Goal: Information Seeking & Learning: Learn about a topic

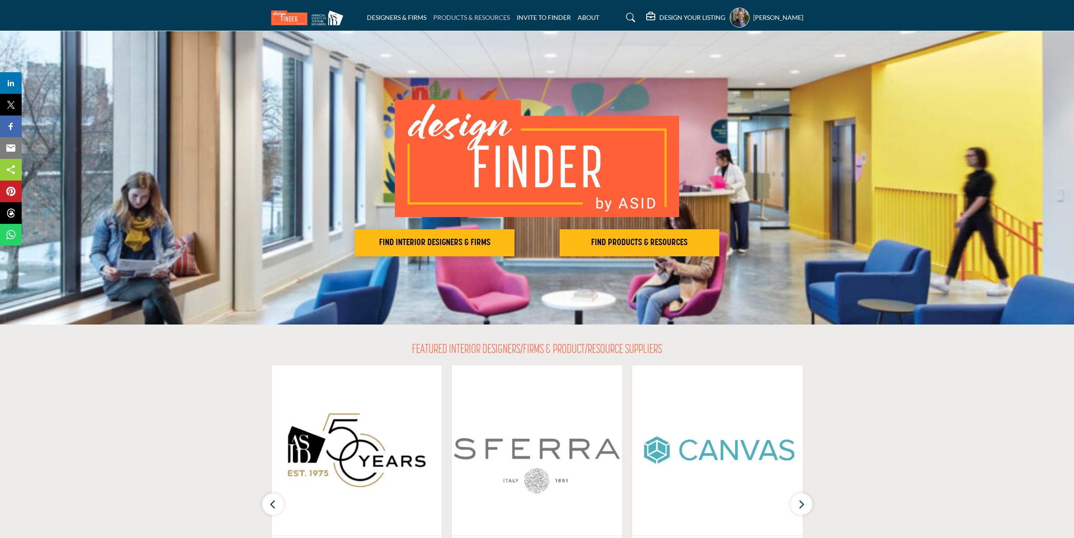
click at [474, 17] on link "PRODUCTS & RESOURCES" at bounding box center [471, 18] width 77 height 8
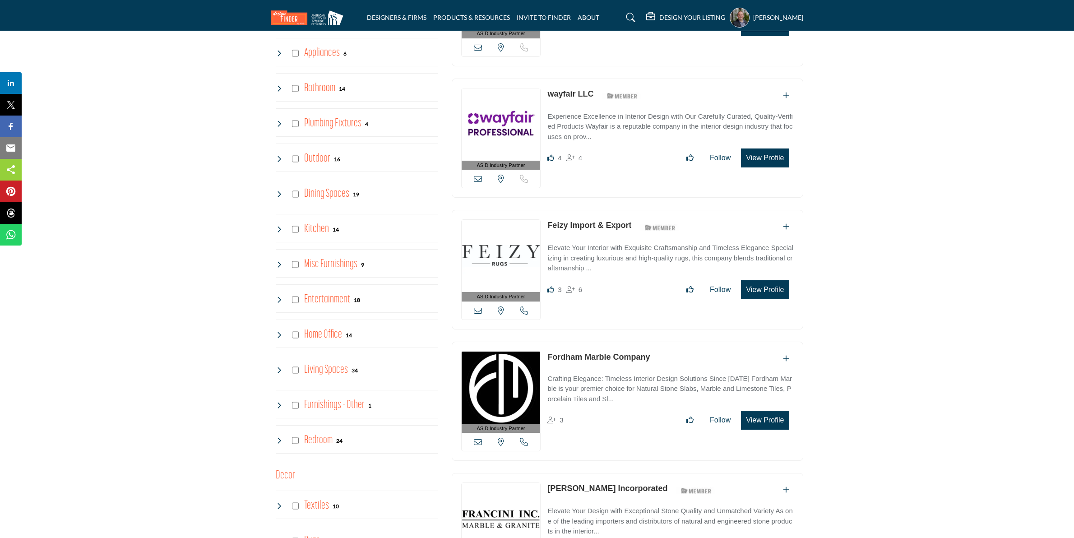
scroll to position [709, 0]
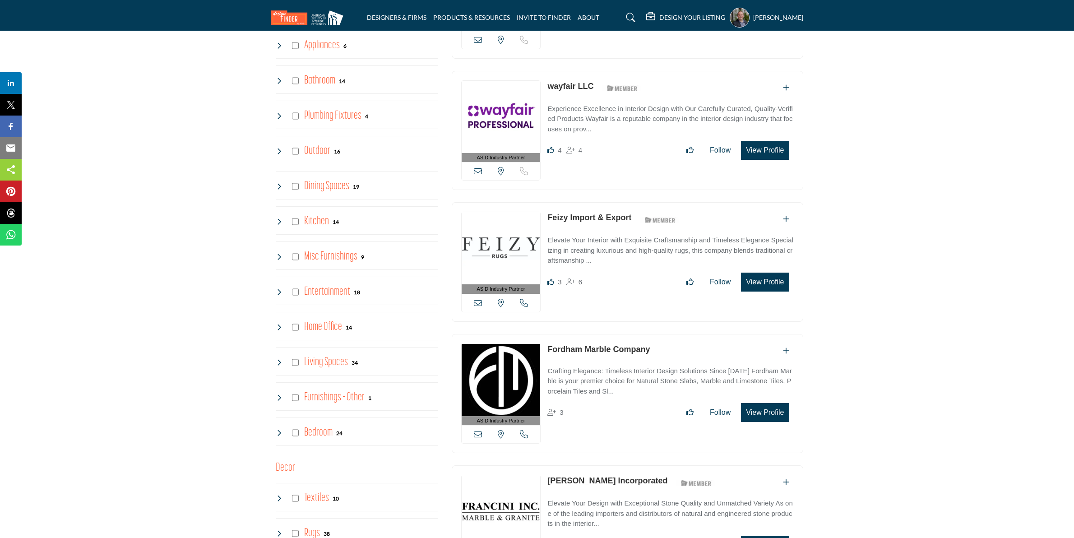
click at [279, 328] on icon at bounding box center [279, 326] width 7 height 7
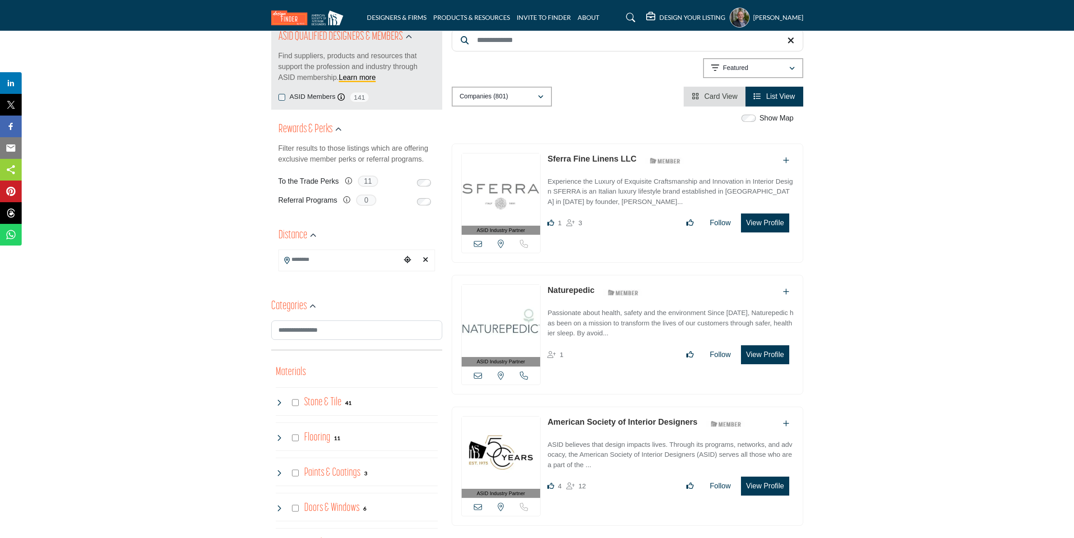
scroll to position [0, 0]
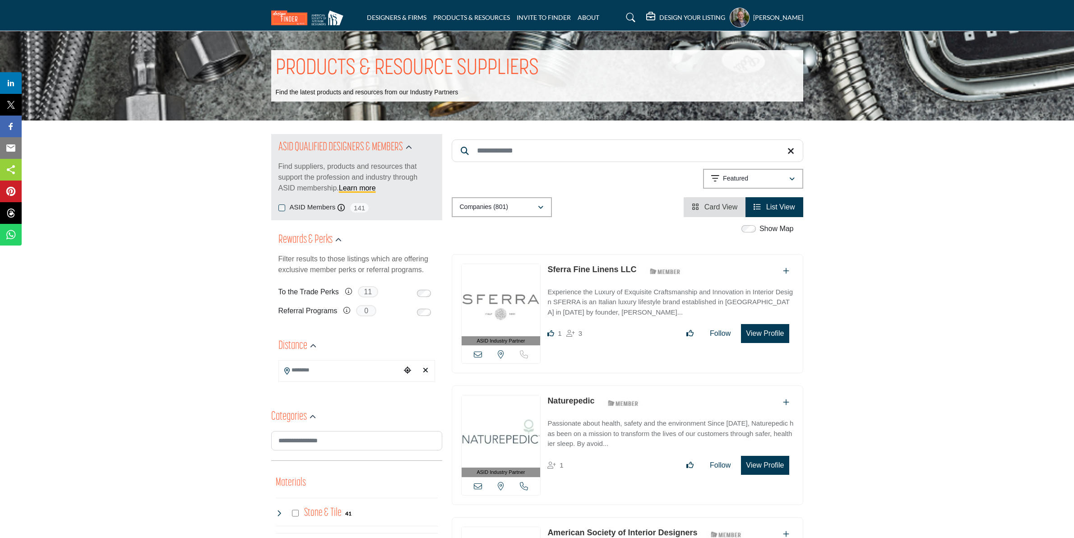
click at [506, 151] on input "Search Keyword" at bounding box center [627, 150] width 351 height 23
type input "**********"
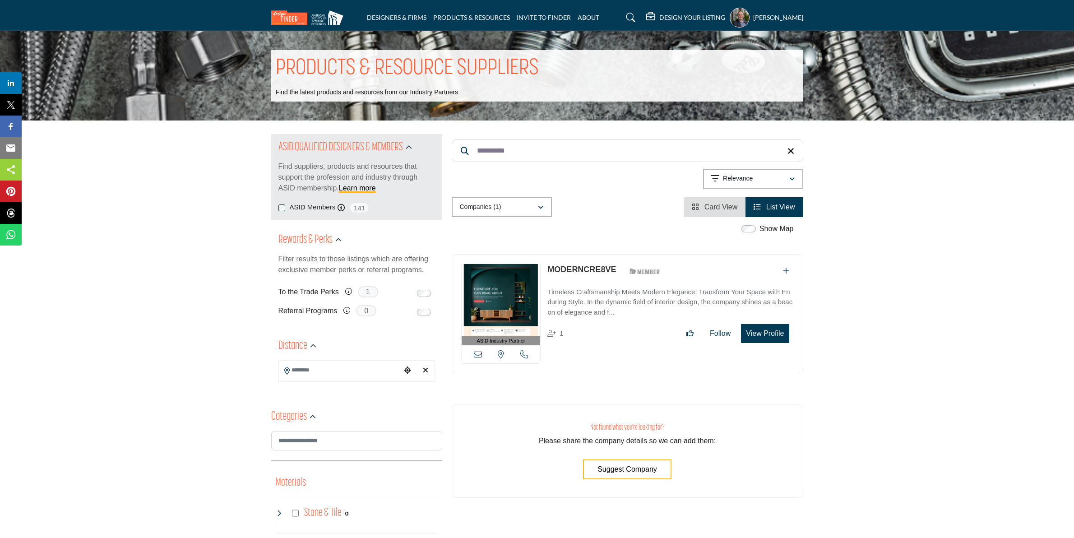
click at [556, 267] on link "MODERNCRE8VE" at bounding box center [581, 269] width 69 height 9
drag, startPoint x: 583, startPoint y: 267, endPoint x: 578, endPoint y: 269, distance: 5.5
click at [582, 267] on link "MODERNCRE8VE" at bounding box center [581, 269] width 69 height 9
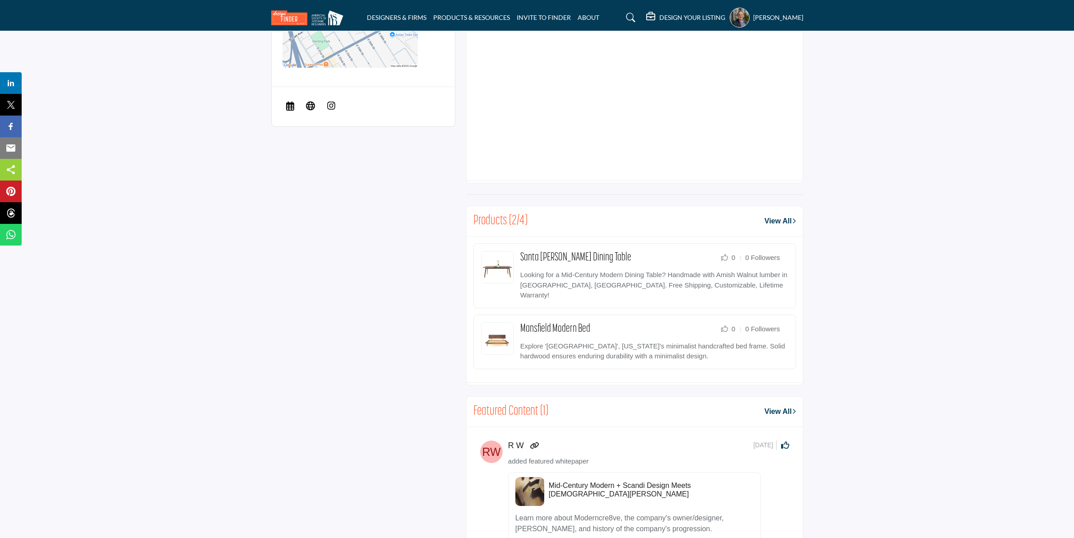
scroll to position [507, 0]
click at [772, 220] on link "View All" at bounding box center [779, 220] width 31 height 11
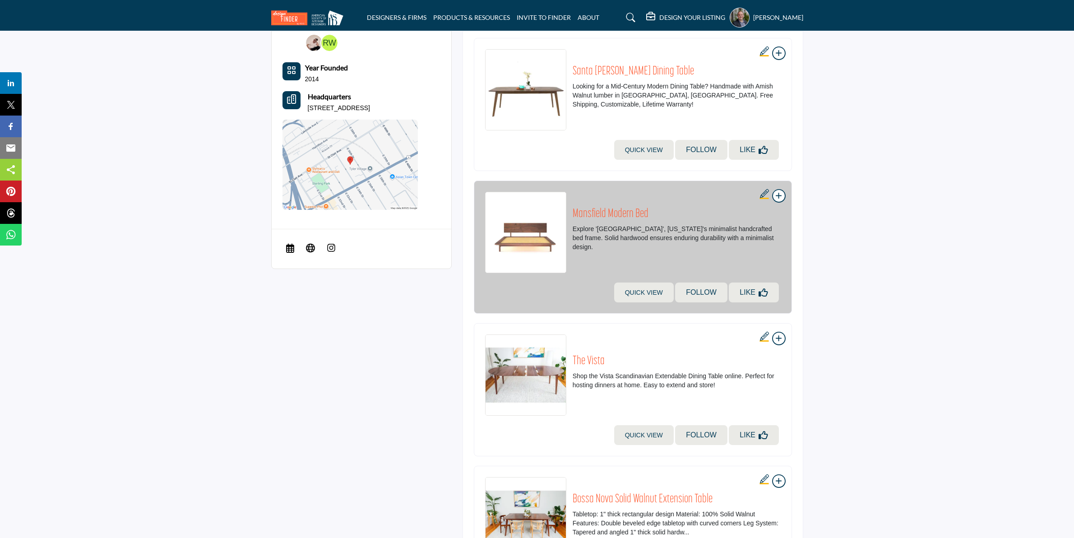
scroll to position [395, 0]
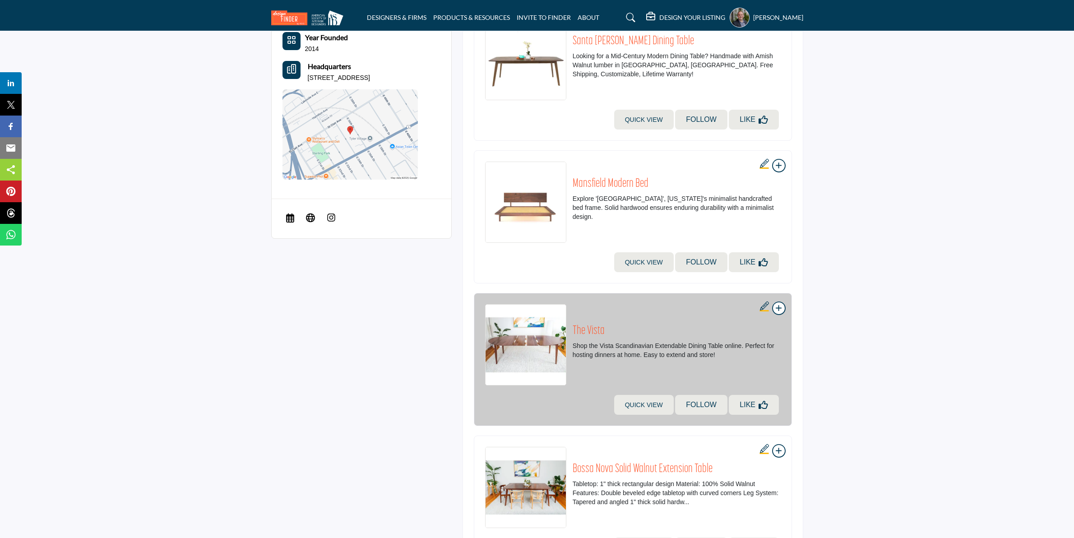
click at [587, 326] on h2 "The Vista" at bounding box center [676, 331] width 208 height 14
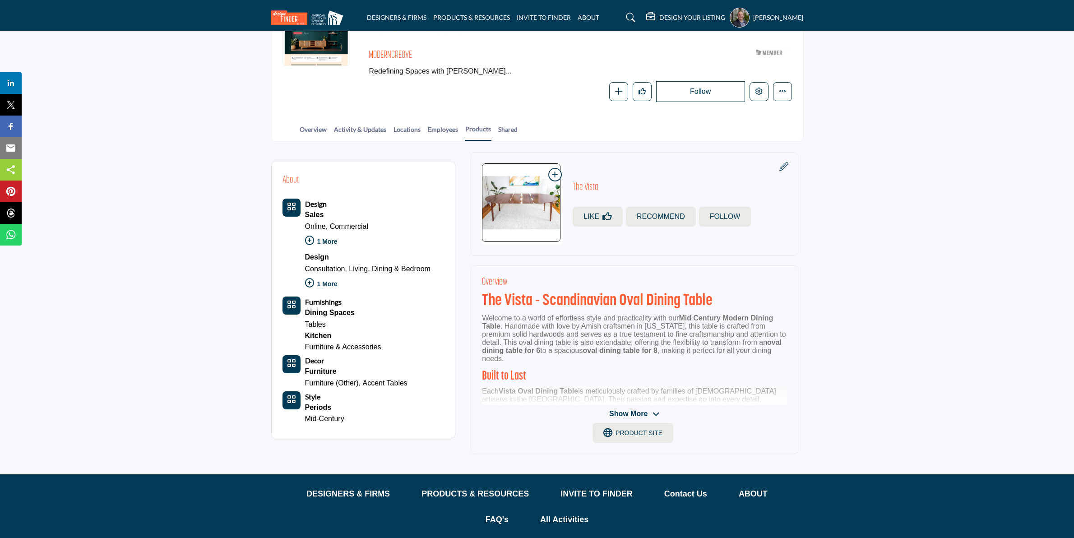
click at [639, 411] on span "Show More" at bounding box center [628, 413] width 38 height 11
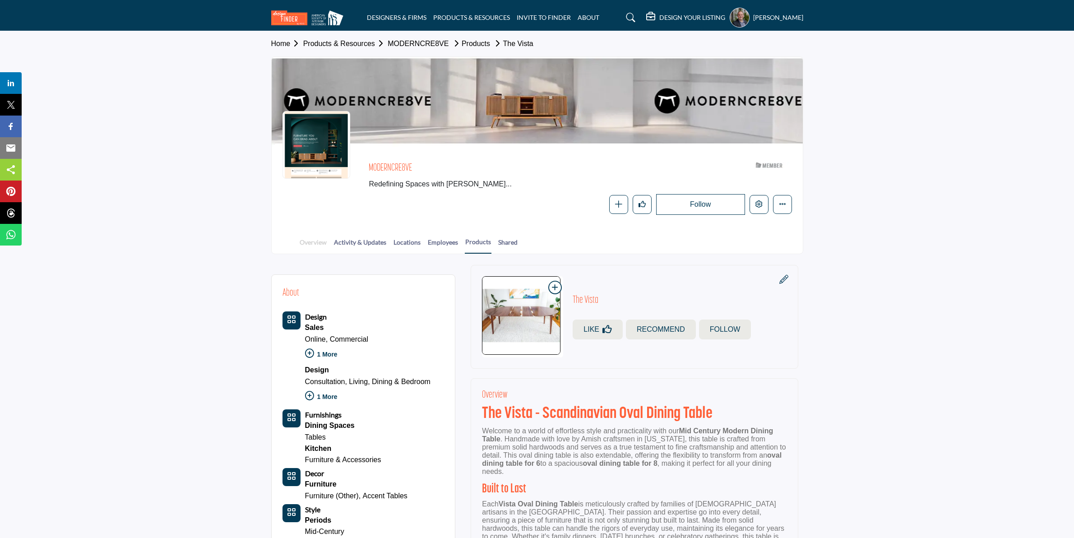
click at [312, 240] on link "Overview" at bounding box center [313, 245] width 28 height 16
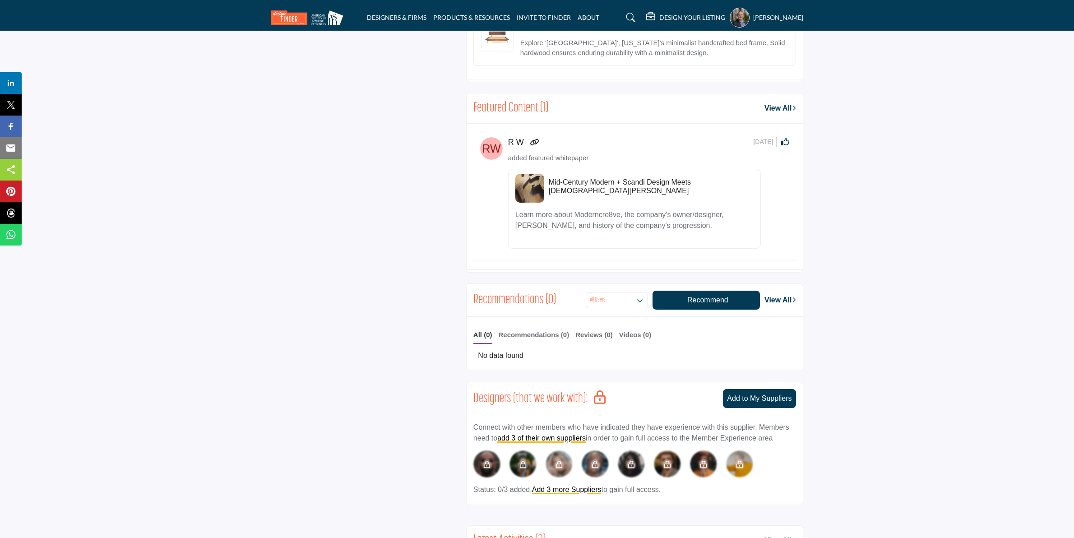
scroll to position [836, 0]
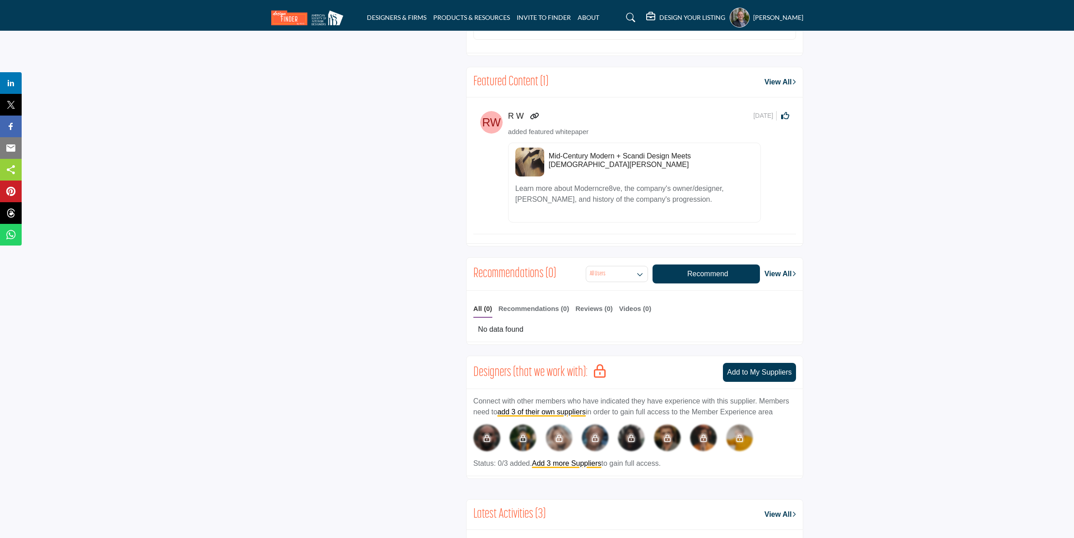
click at [612, 152] on h5 "Mid-Century Modern + Scandi Design Meets [DEMOGRAPHIC_DATA][PERSON_NAME]" at bounding box center [651, 160] width 205 height 17
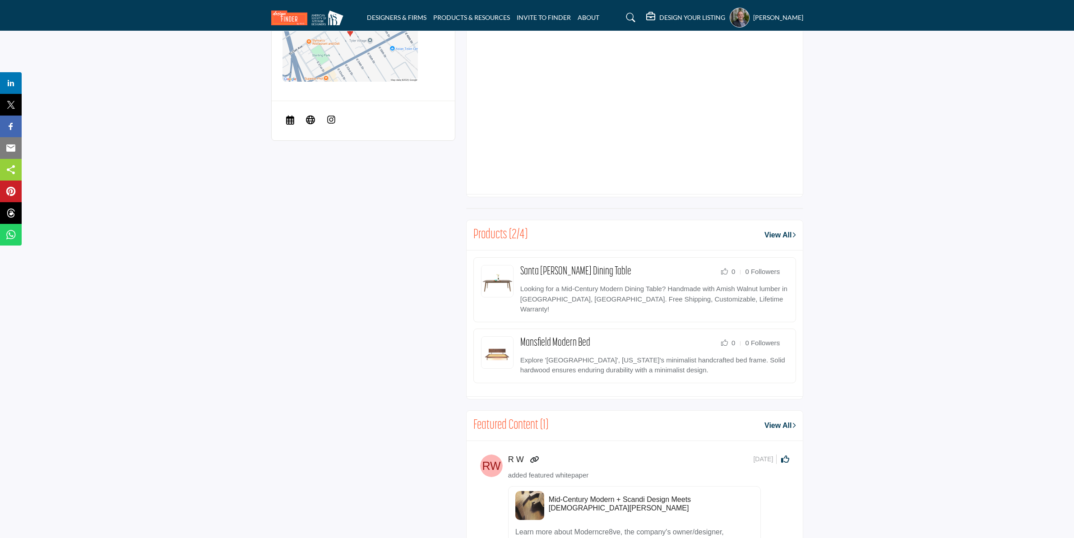
scroll to position [564, 0]
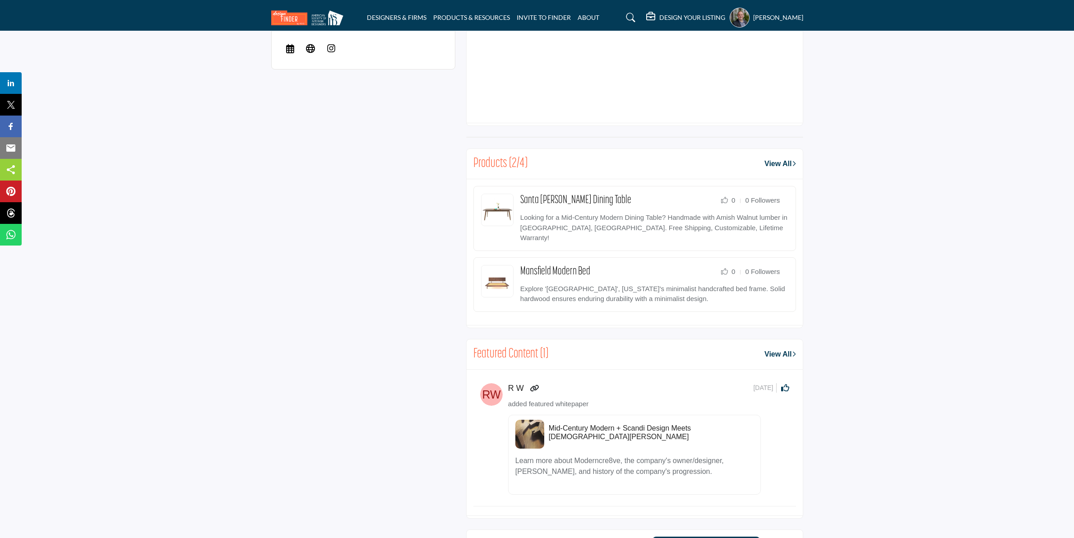
click at [634, 424] on h5 "Mid-Century Modern + Scandi Design Meets [DEMOGRAPHIC_DATA][PERSON_NAME]" at bounding box center [651, 432] width 205 height 17
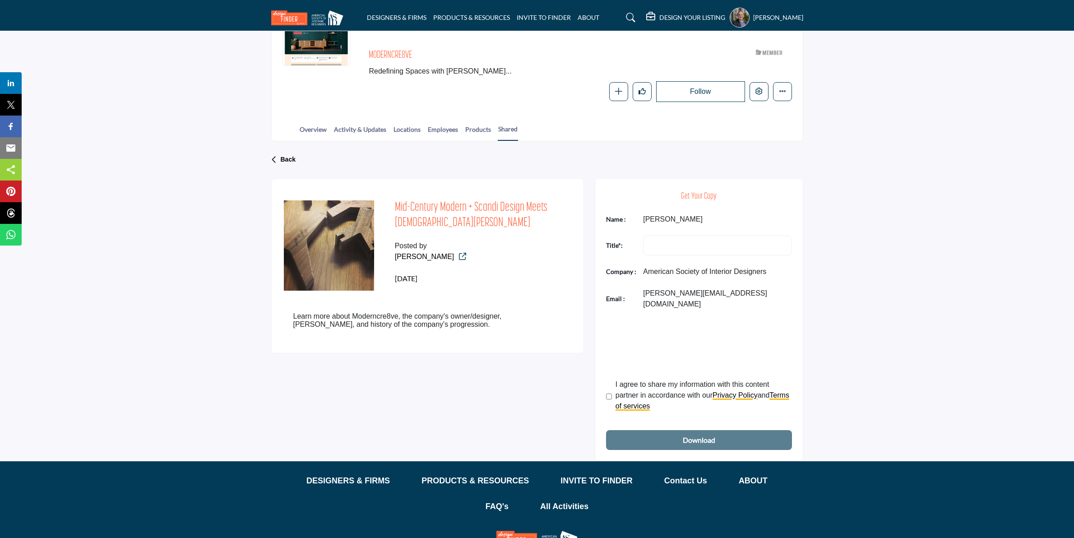
click at [758, 21] on div "Erick Lowe My Profile My Interests My Lists My Suppliers & Designers Design You…" at bounding box center [766, 18] width 74 height 20
click at [747, 18] on profile-featured-ad2b2939-b410-4794-8bcc-e970fb3bf9a0 "Show hide supplier dropdown" at bounding box center [739, 18] width 20 height 20
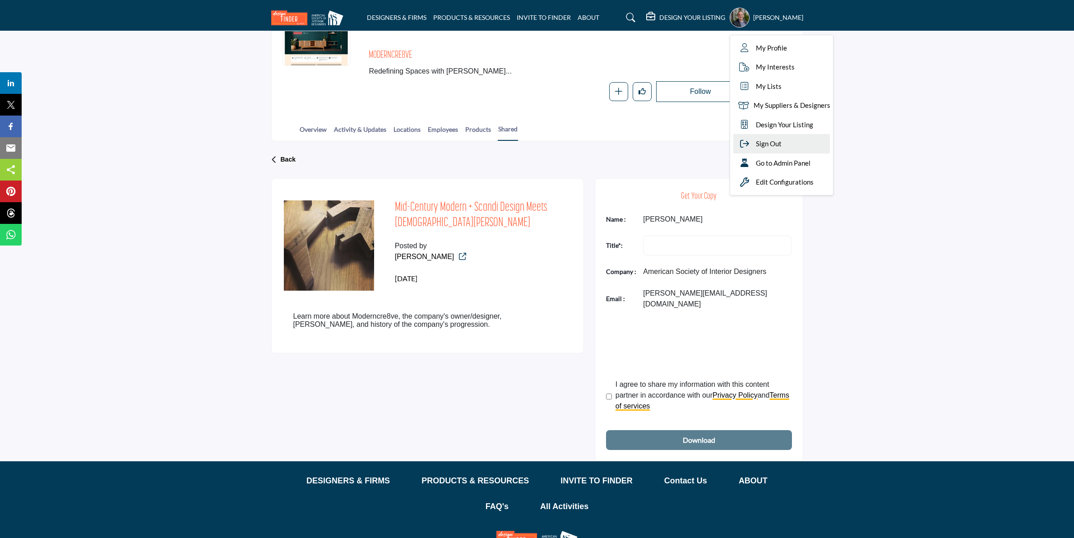
click at [781, 147] on span "Sign Out" at bounding box center [769, 143] width 26 height 10
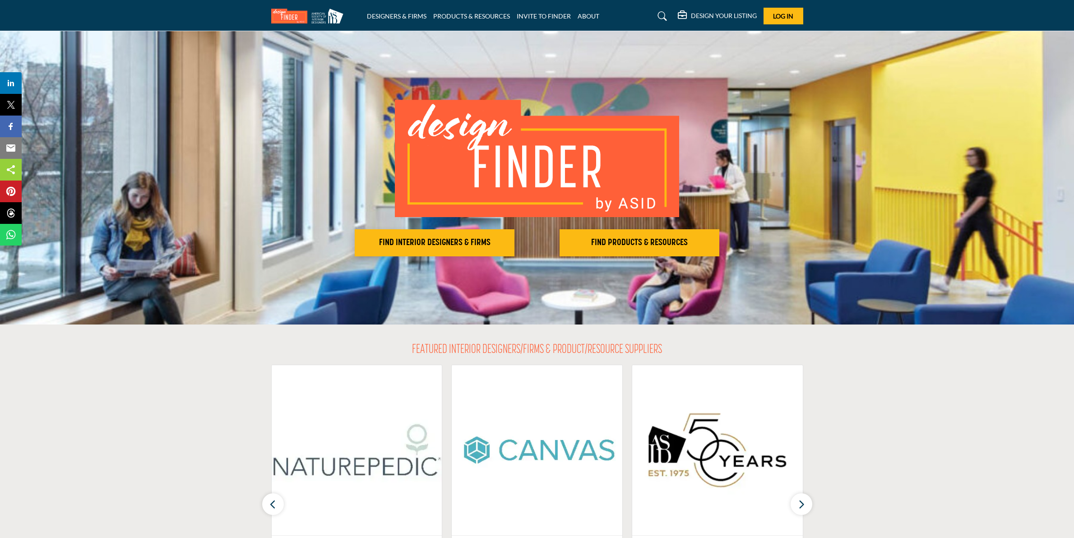
click at [662, 19] on icon at bounding box center [662, 16] width 9 height 9
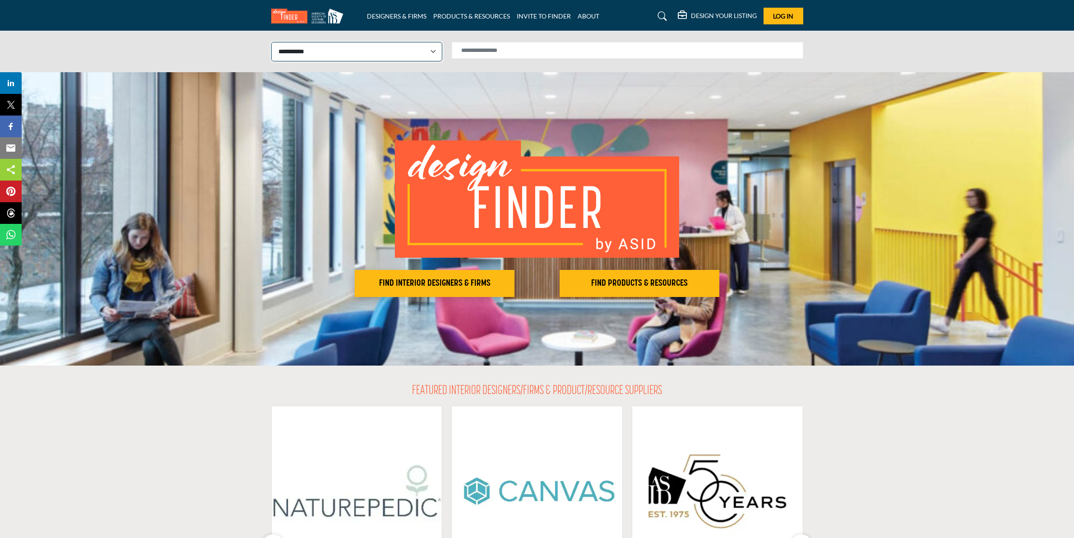
click at [404, 53] on select "**********" at bounding box center [356, 51] width 171 height 19
select select "**********"
click at [271, 42] on select "**********" at bounding box center [356, 51] width 171 height 19
click at [525, 54] on input "Search Solutions" at bounding box center [627, 50] width 351 height 17
type input "**********"
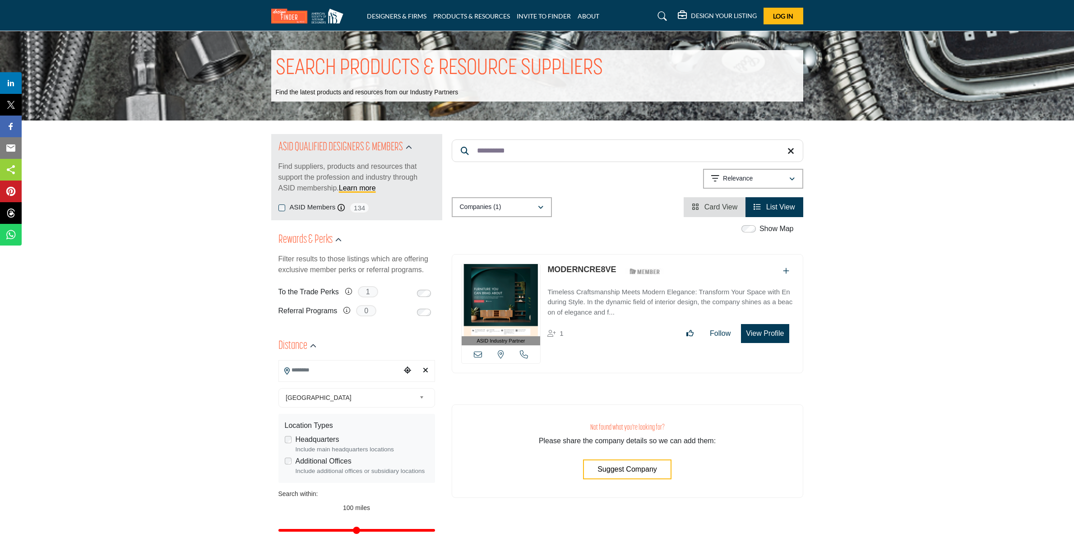
click at [556, 268] on link "MODERNCRE8VE" at bounding box center [581, 269] width 69 height 9
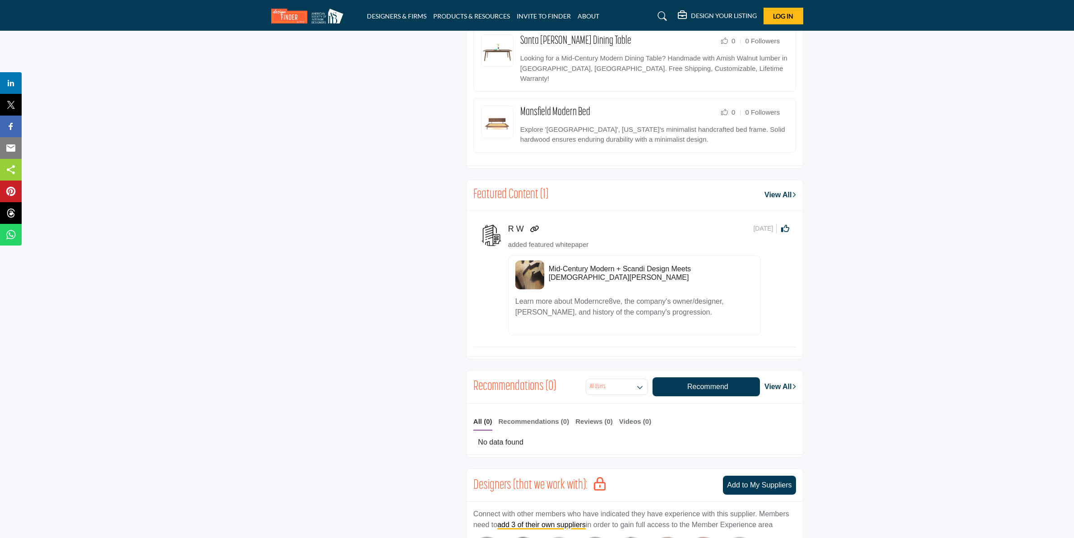
click at [639, 264] on h5 "Mid-Century Modern + Scandi Design Meets [DEMOGRAPHIC_DATA][PERSON_NAME]" at bounding box center [651, 272] width 205 height 17
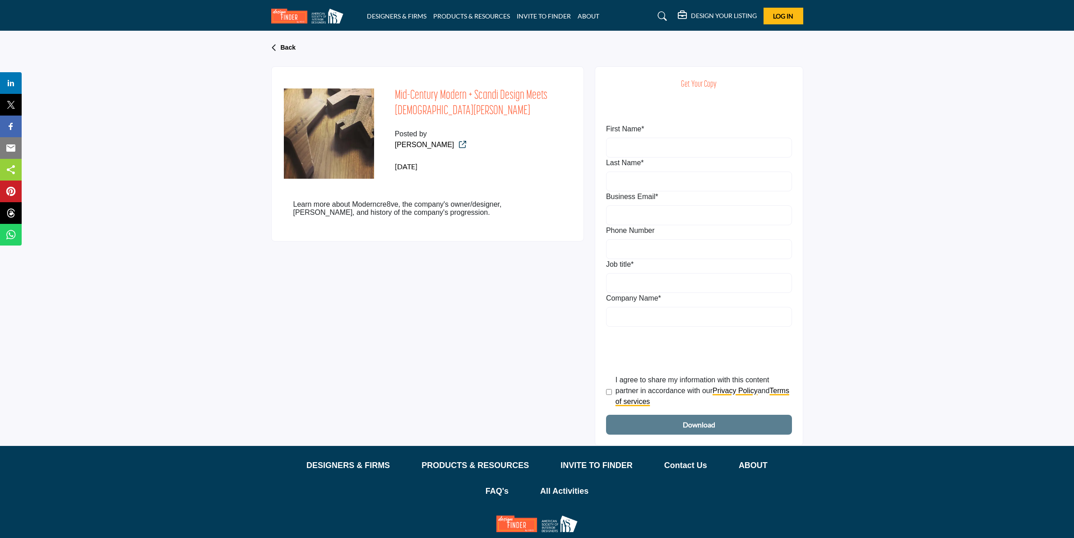
scroll to position [226, 0]
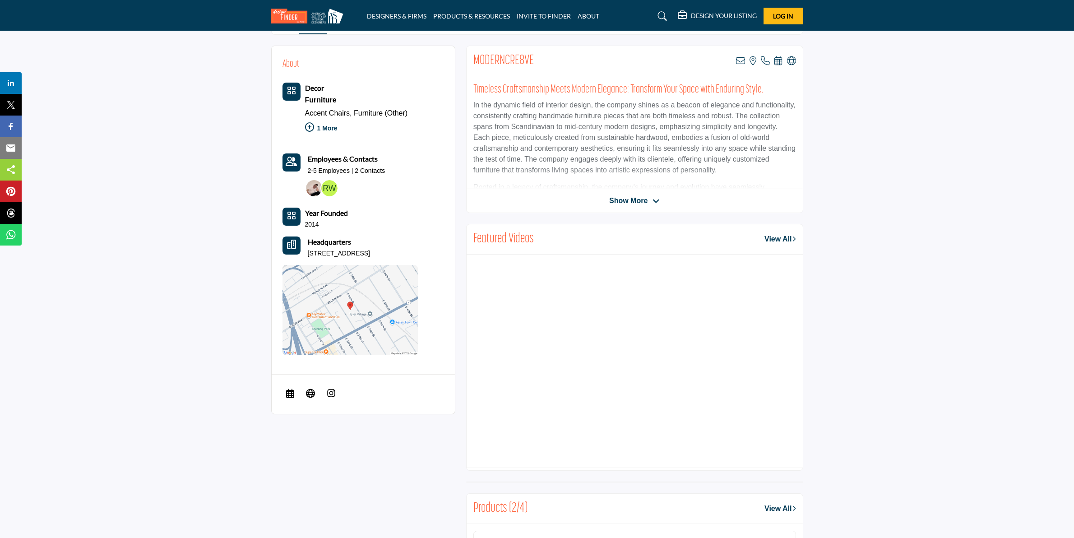
scroll to position [215, 0]
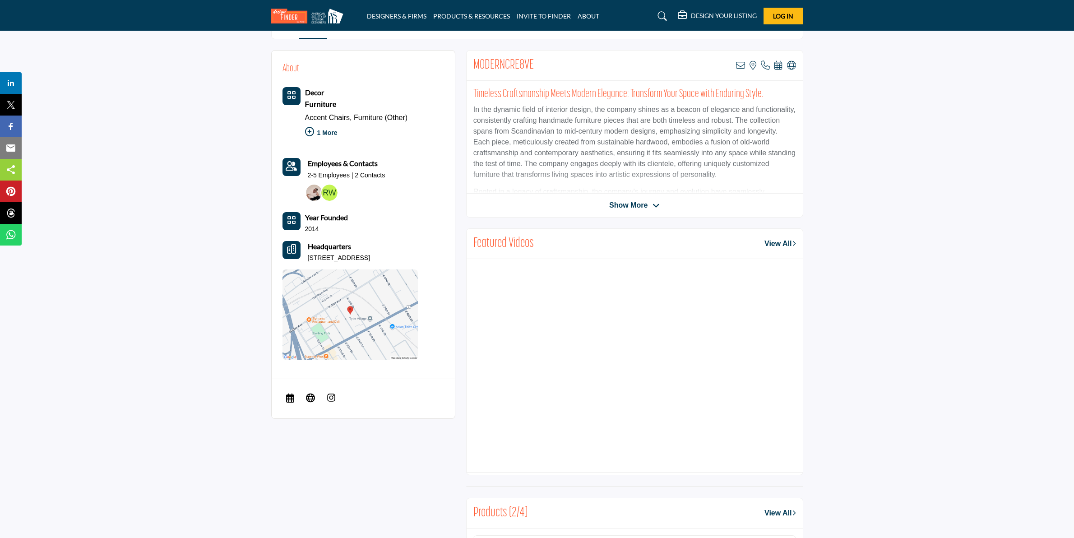
click at [623, 204] on span "Show More" at bounding box center [628, 205] width 38 height 11
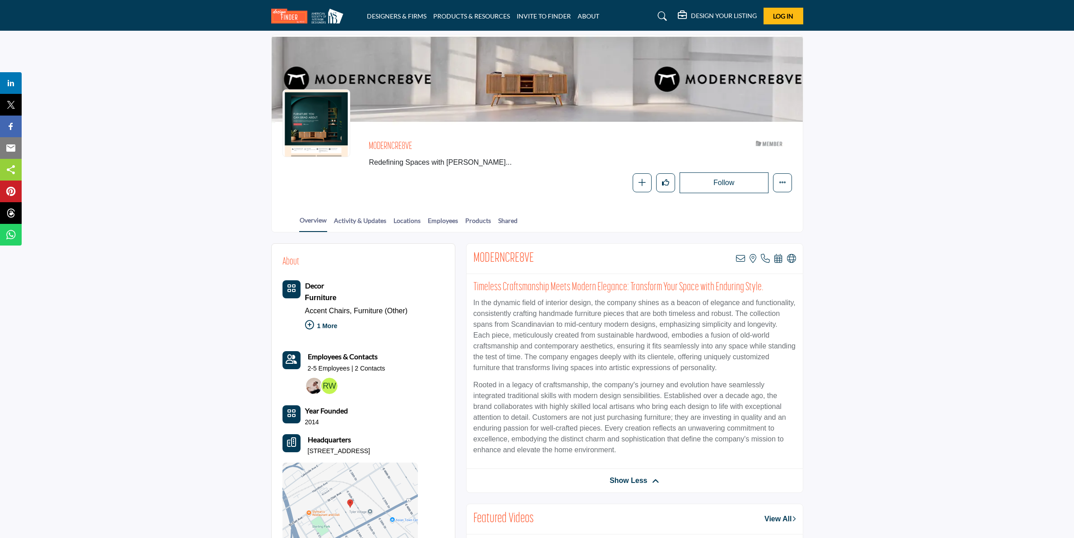
scroll to position [0, 0]
